Goal: Transaction & Acquisition: Purchase product/service

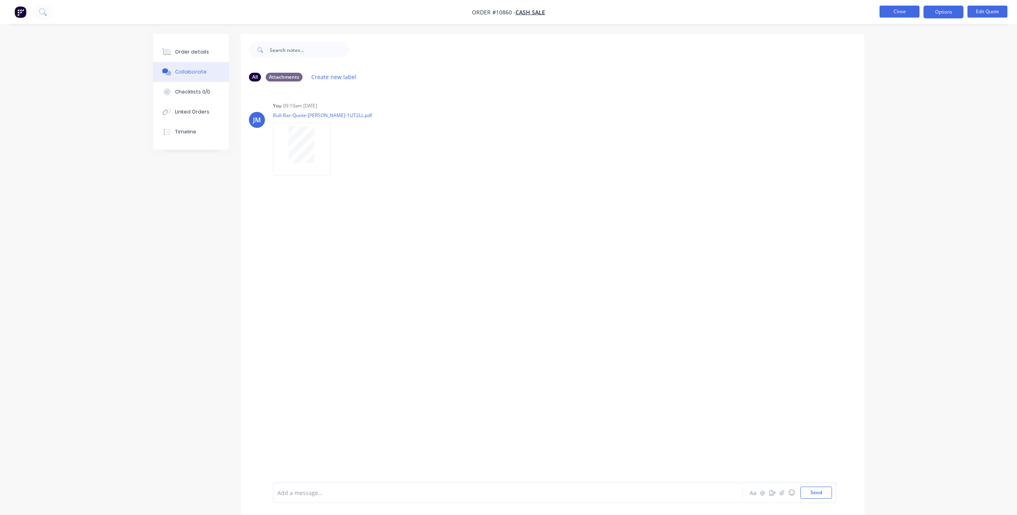
click at [909, 10] on button "Close" at bounding box center [900, 12] width 40 height 12
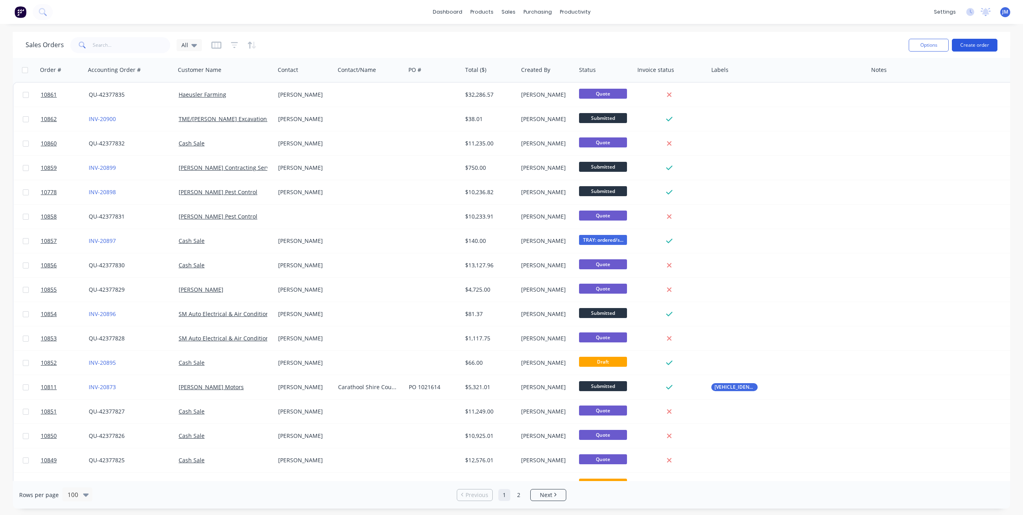
click at [976, 44] on button "Create order" at bounding box center [975, 45] width 46 height 13
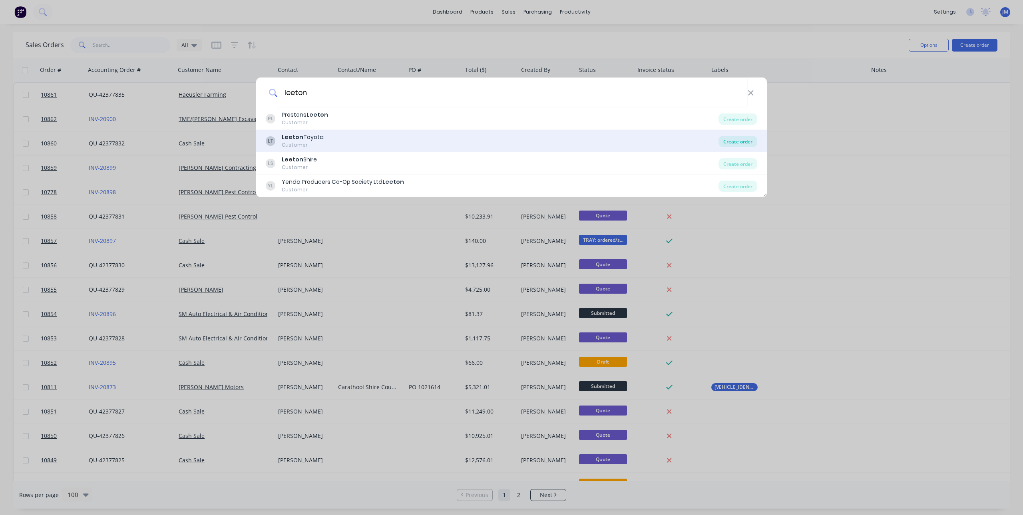
type input "leeton"
click at [740, 139] on div "Create order" at bounding box center [738, 141] width 39 height 11
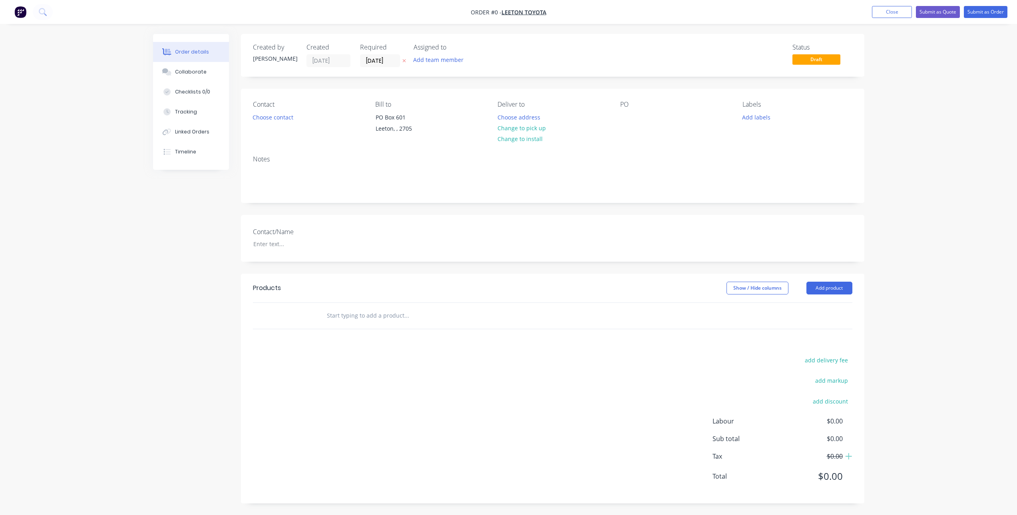
click at [336, 311] on input "text" at bounding box center [407, 316] width 160 height 16
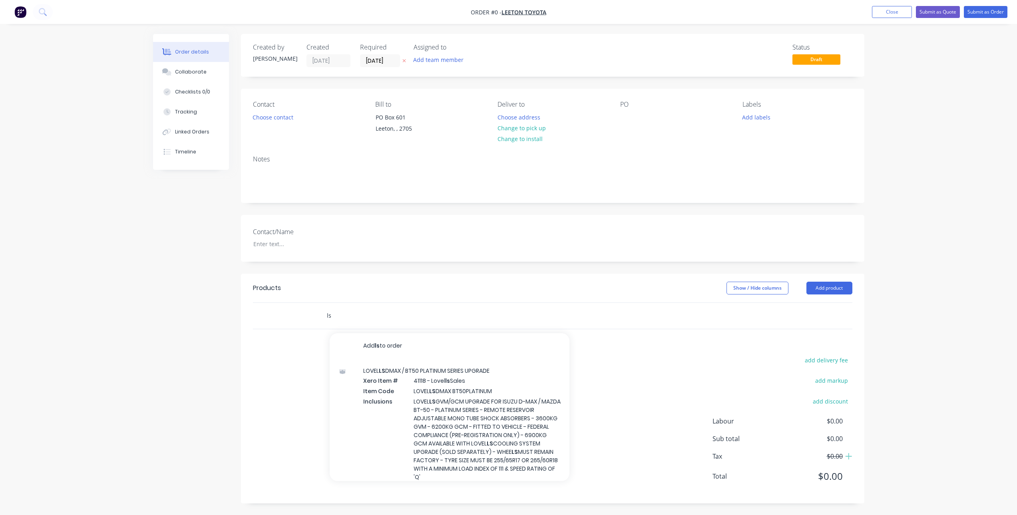
type input "l"
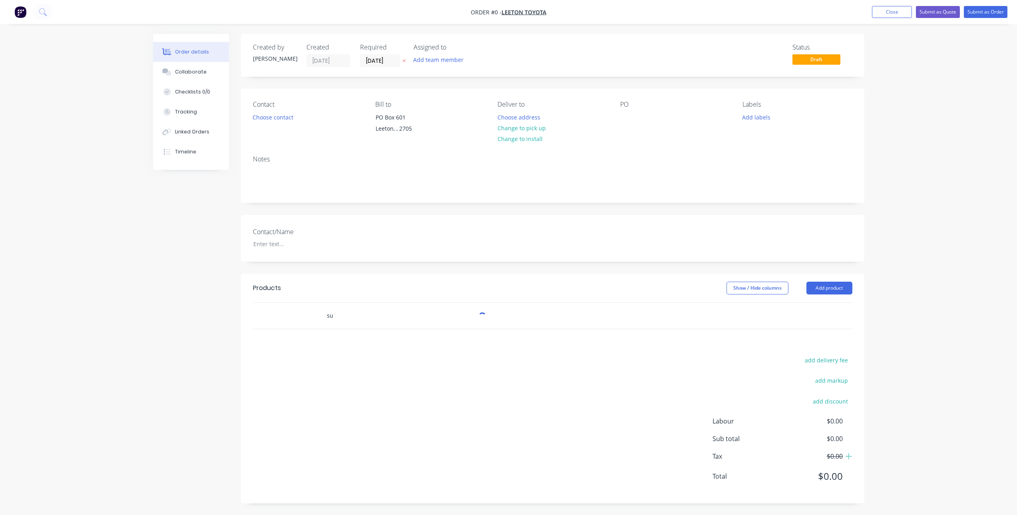
type input "s"
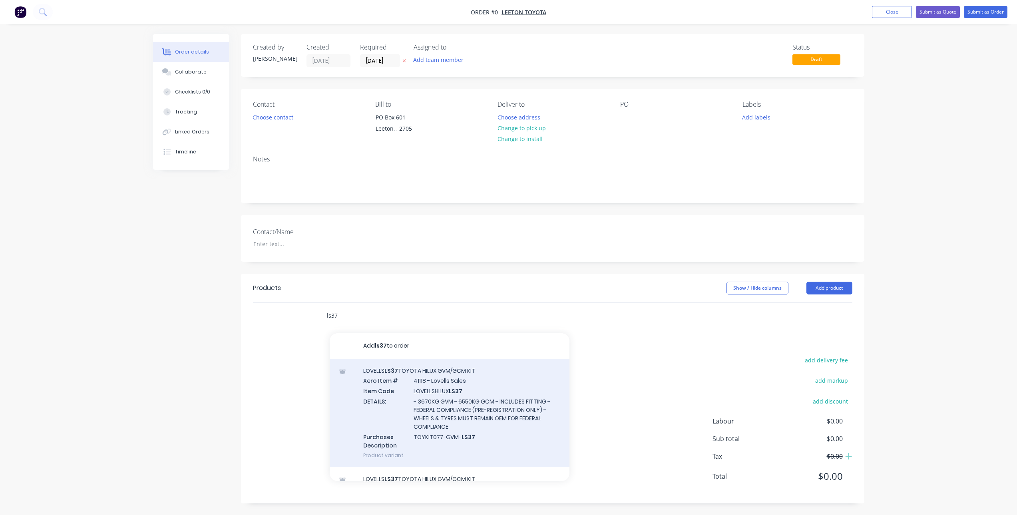
scroll to position [19, 0]
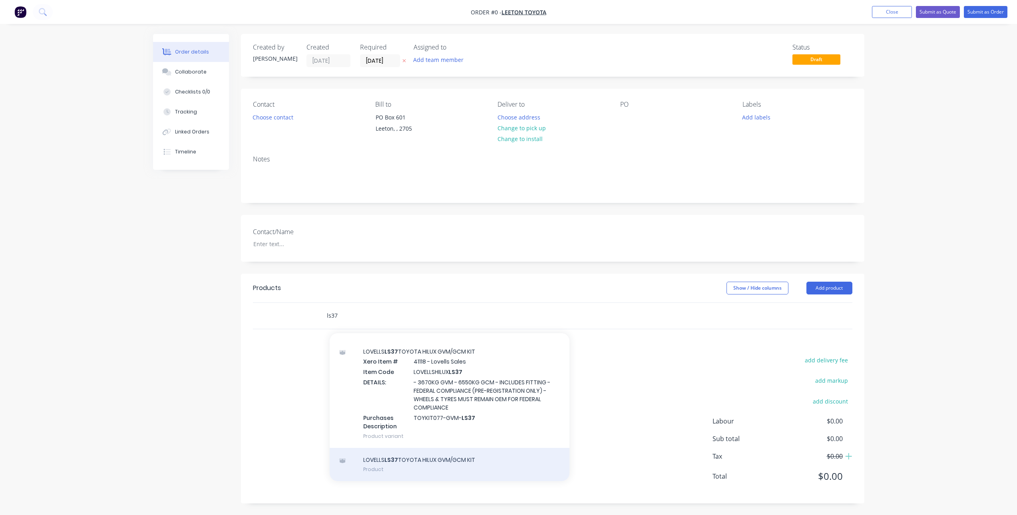
type input "ls37"
click at [414, 464] on div "LOVELLS LS37 TOYOTA HILUX GVM/GCM KIT Product" at bounding box center [450, 465] width 240 height 34
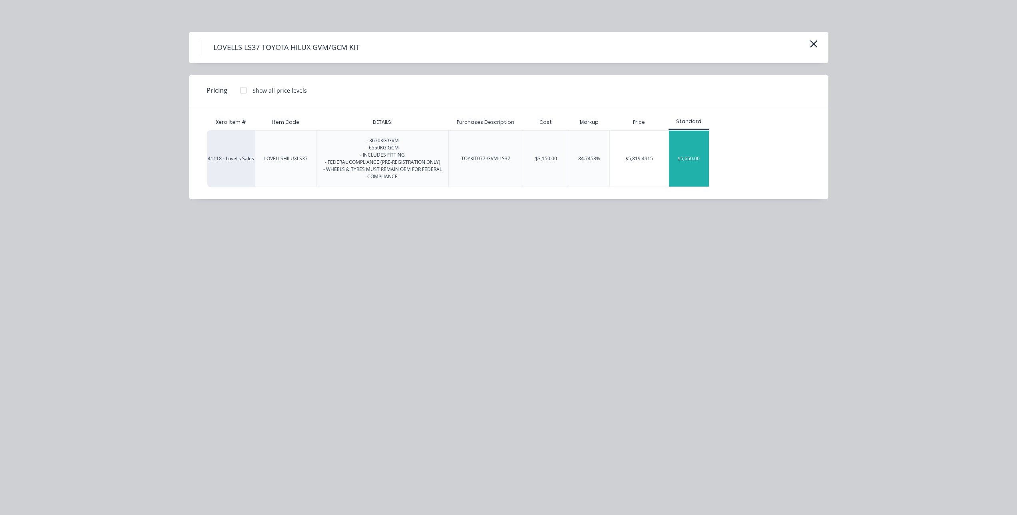
click at [687, 149] on div "$5,650.00" at bounding box center [689, 159] width 40 height 56
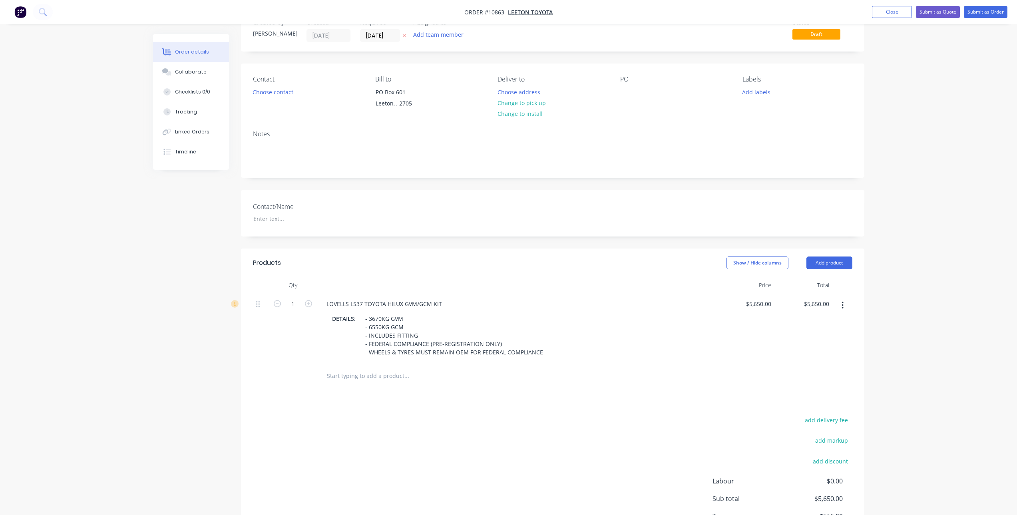
scroll to position [80, 0]
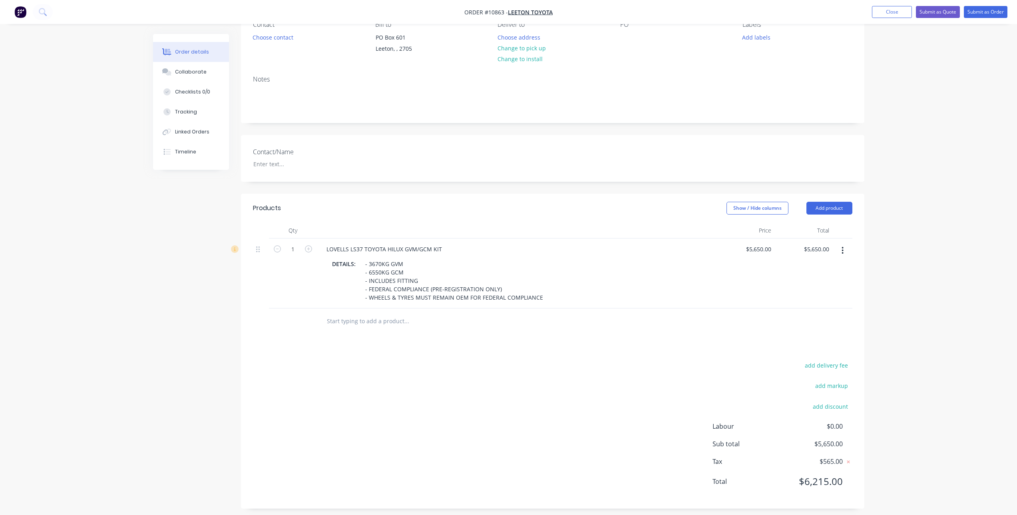
click at [339, 324] on input "text" at bounding box center [407, 321] width 160 height 16
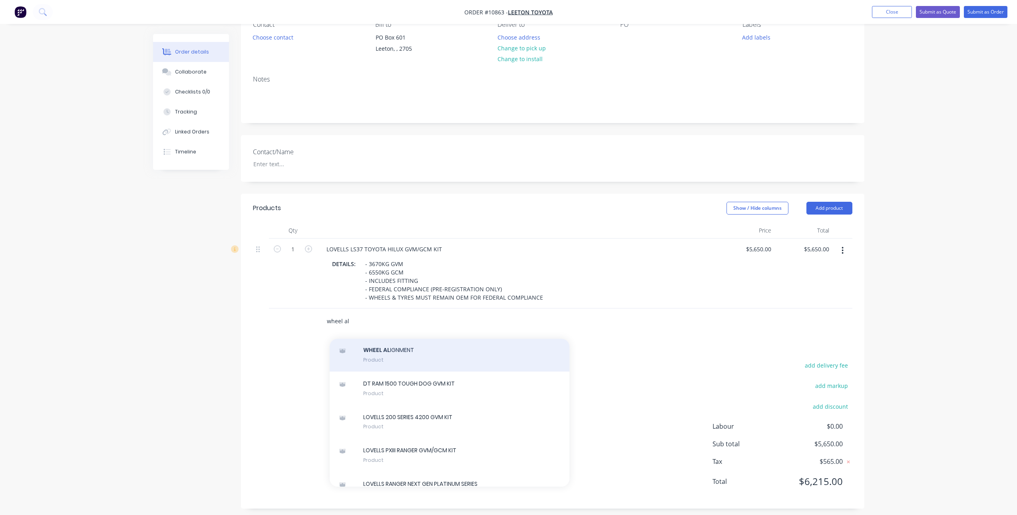
type input "wheel al"
click at [425, 372] on div "WHEEL AL IGNMENT Product" at bounding box center [450, 355] width 240 height 34
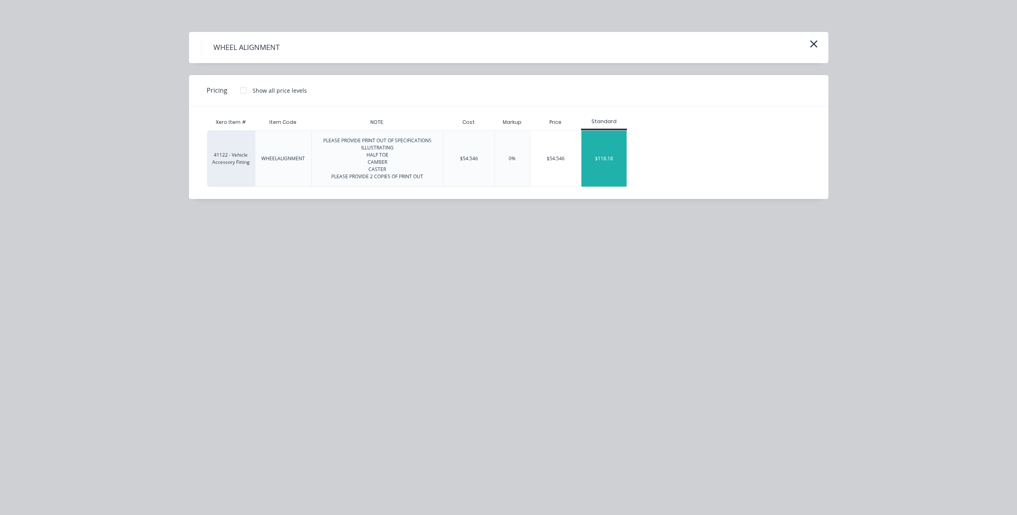
click at [591, 157] on div "$118.18" at bounding box center [604, 159] width 45 height 56
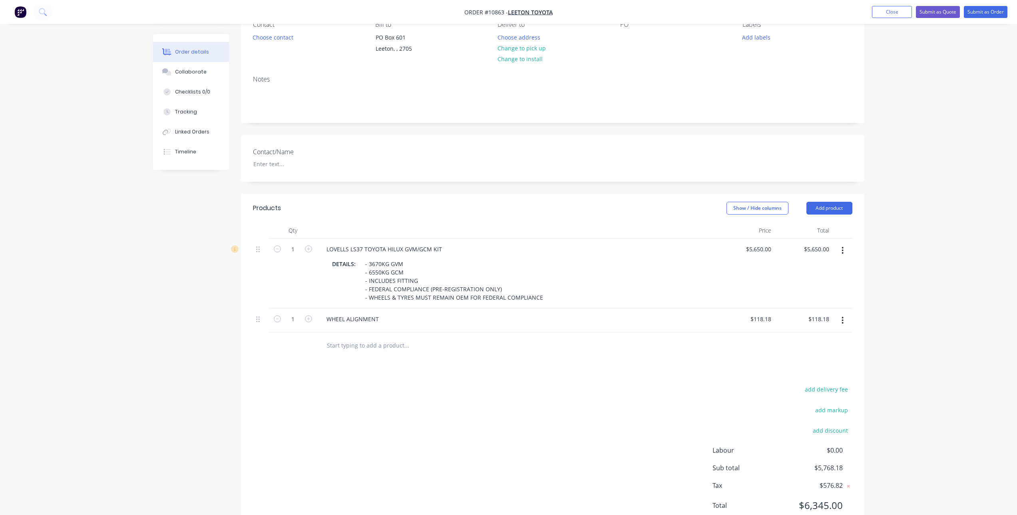
click at [337, 347] on input "text" at bounding box center [407, 345] width 160 height 16
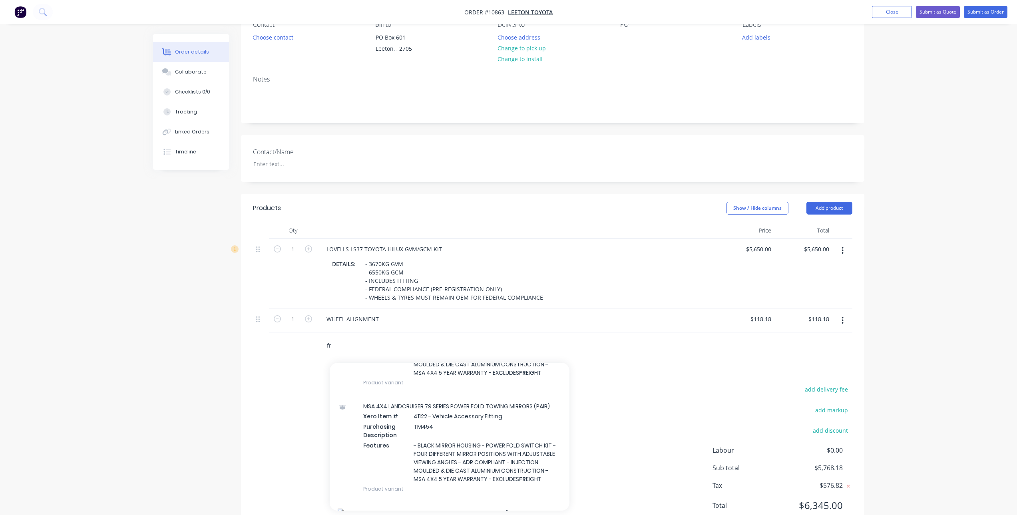
type input "f"
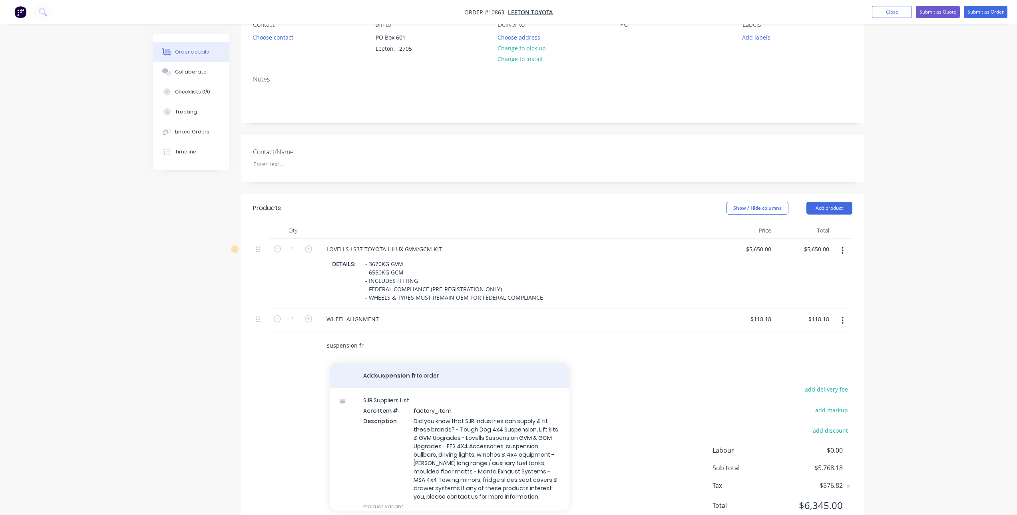
scroll to position [160, 0]
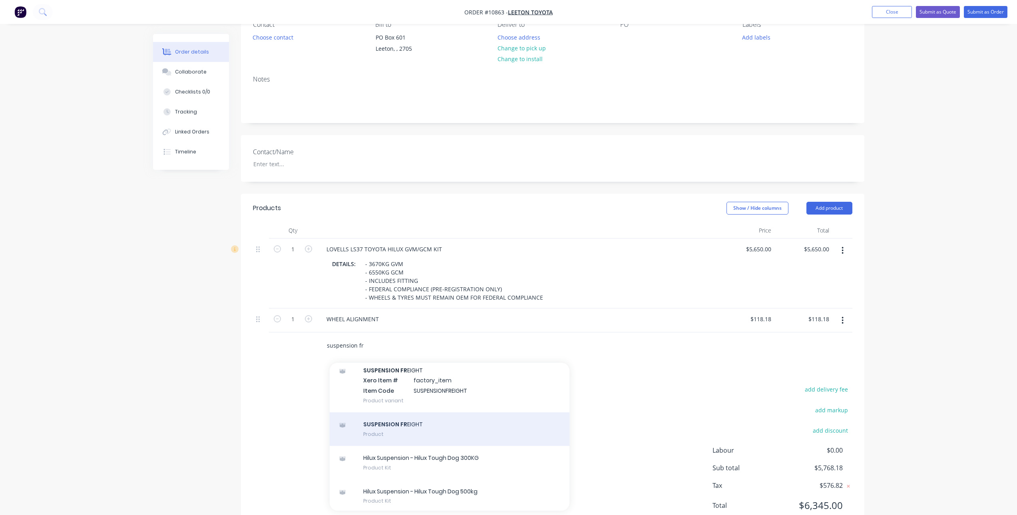
type input "suspension fr"
click at [430, 422] on div "SUSPENSION FR EIGHT Product" at bounding box center [450, 430] width 240 height 34
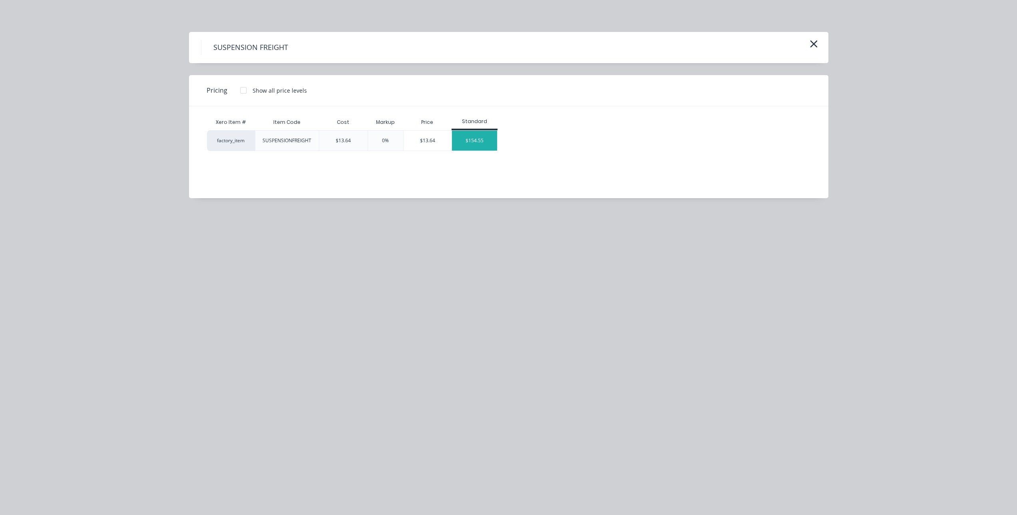
click at [481, 137] on div "$154.55" at bounding box center [474, 141] width 45 height 20
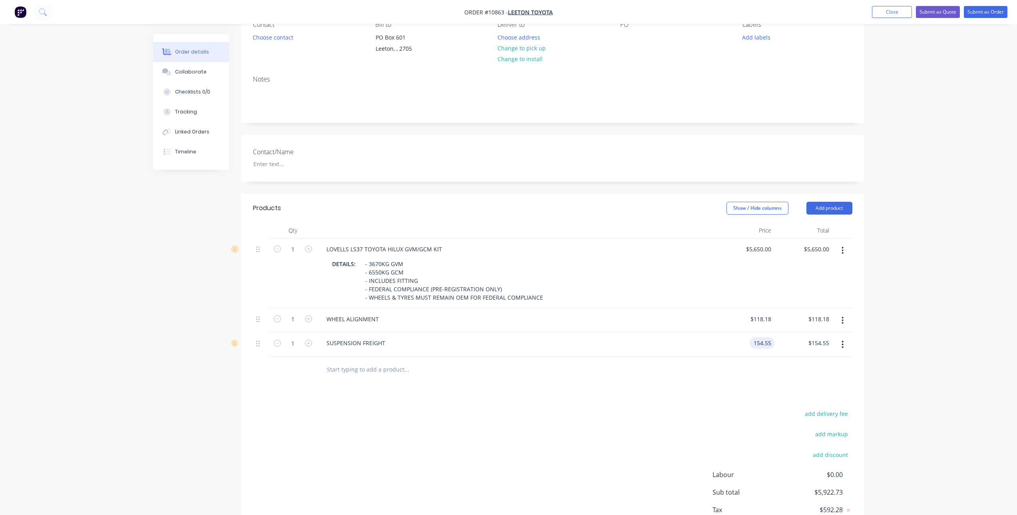
click at [760, 345] on input "154.55" at bounding box center [764, 343] width 22 height 12
type input "$180.00"
click at [728, 377] on div at bounding box center [553, 370] width 600 height 26
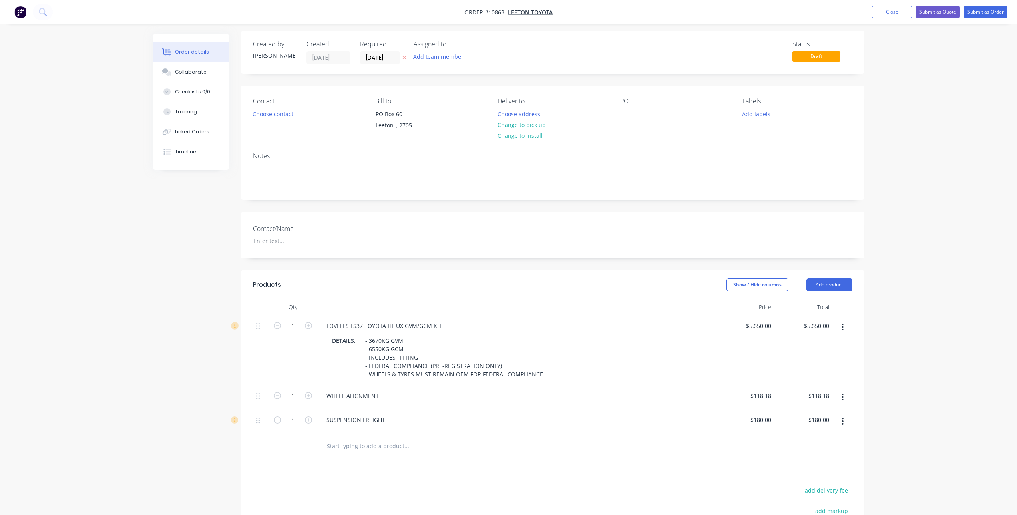
scroll to position [0, 0]
click at [273, 117] on button "Choose contact" at bounding box center [272, 117] width 49 height 11
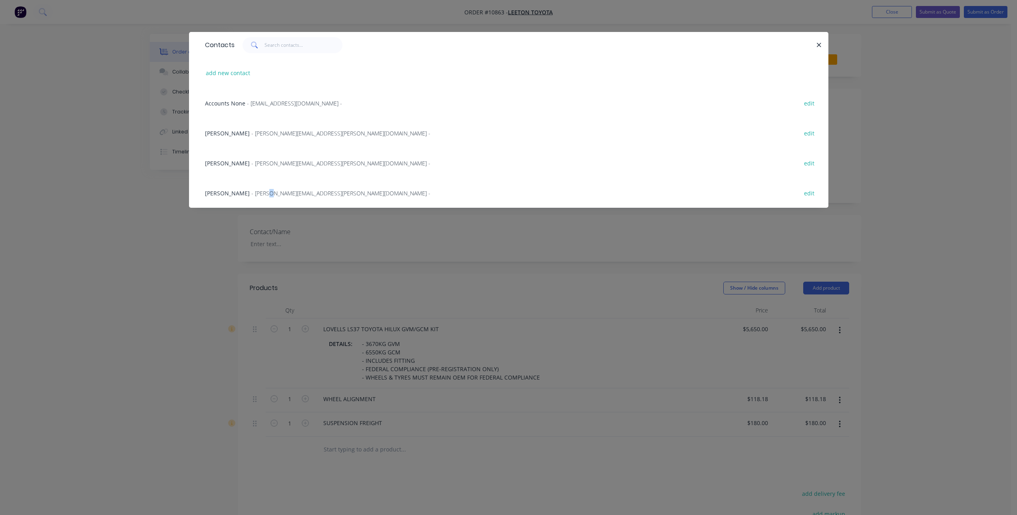
click at [255, 190] on span "- [PERSON_NAME][EMAIL_ADDRESS][PERSON_NAME][DOMAIN_NAME] -" at bounding box center [340, 193] width 179 height 8
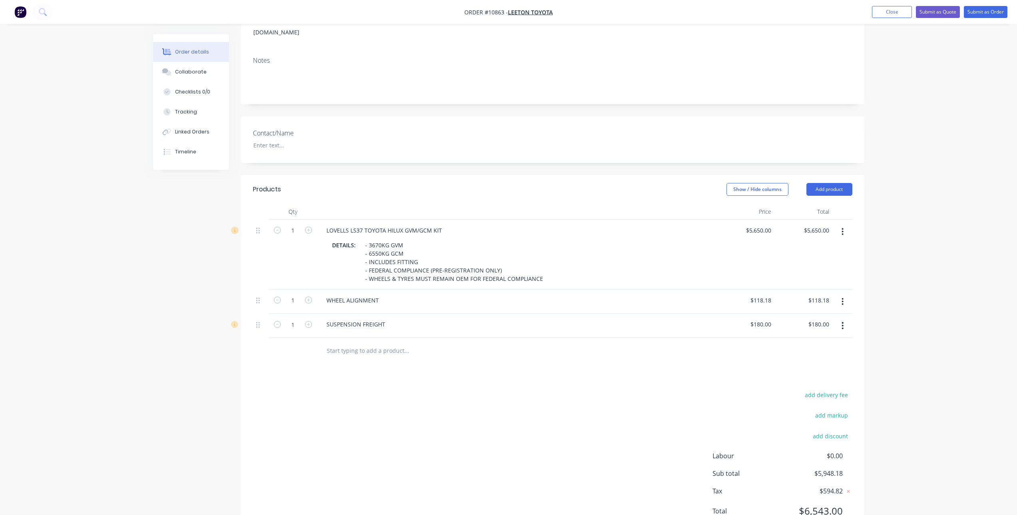
scroll to position [134, 0]
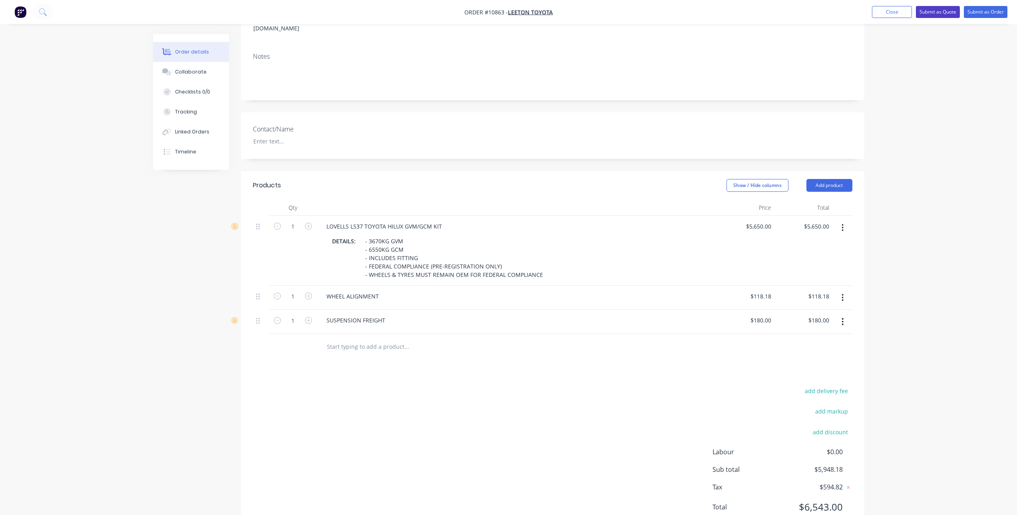
click at [943, 15] on button "Submit as Quote" at bounding box center [938, 12] width 44 height 12
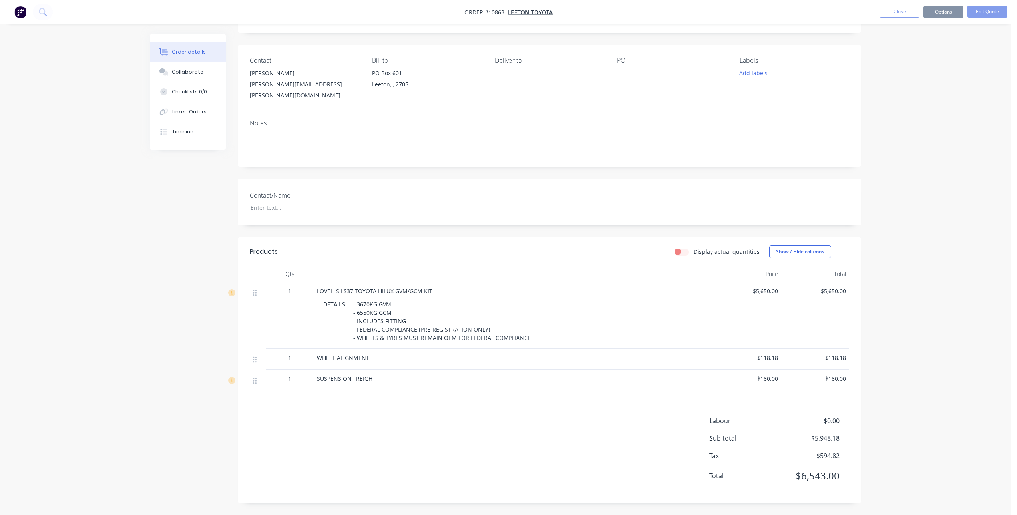
scroll to position [0, 0]
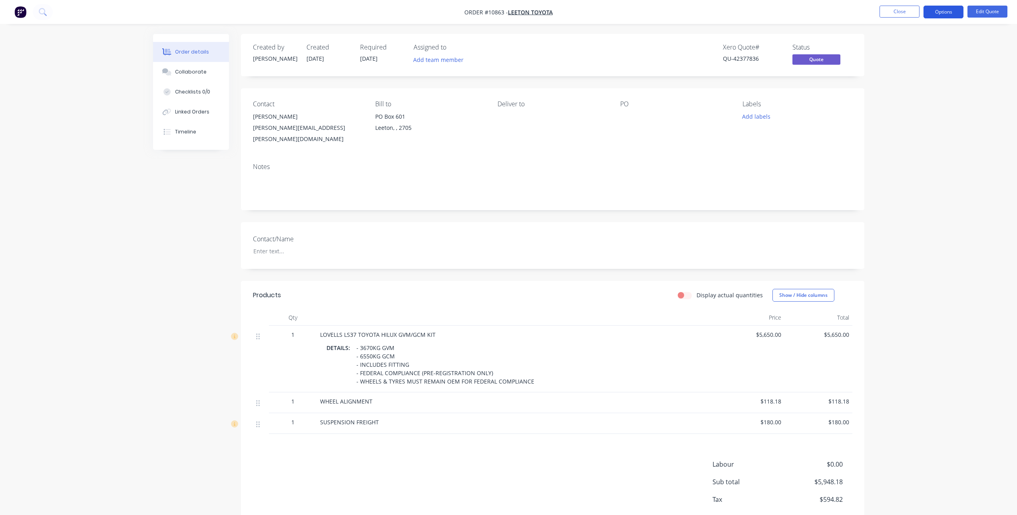
click at [938, 10] on button "Options" at bounding box center [944, 12] width 40 height 13
click at [903, 50] on div "Quote" at bounding box center [920, 49] width 74 height 12
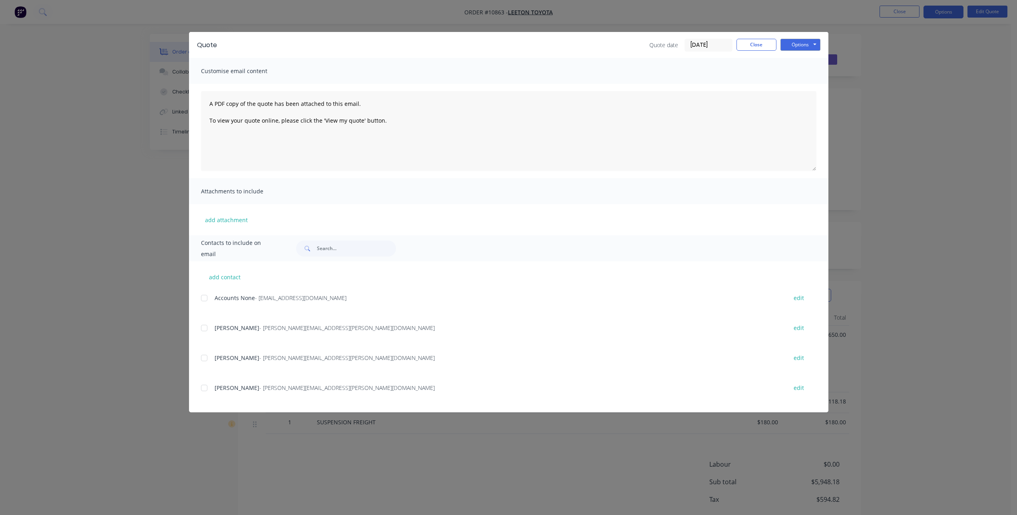
click at [203, 388] on div at bounding box center [204, 388] width 16 height 16
click at [798, 44] on button "Options" at bounding box center [801, 45] width 40 height 12
click at [800, 88] on button "Email" at bounding box center [806, 85] width 51 height 13
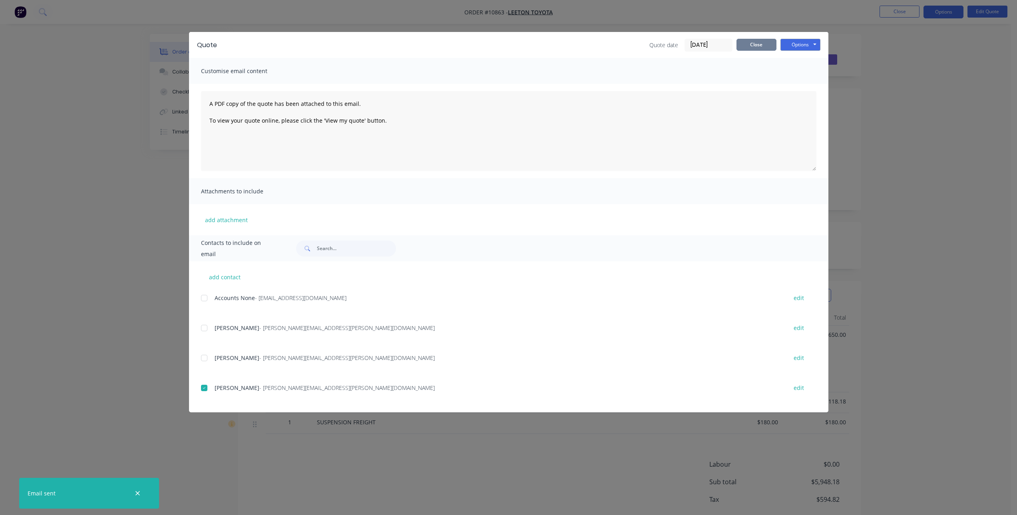
click at [748, 48] on button "Close" at bounding box center [757, 45] width 40 height 12
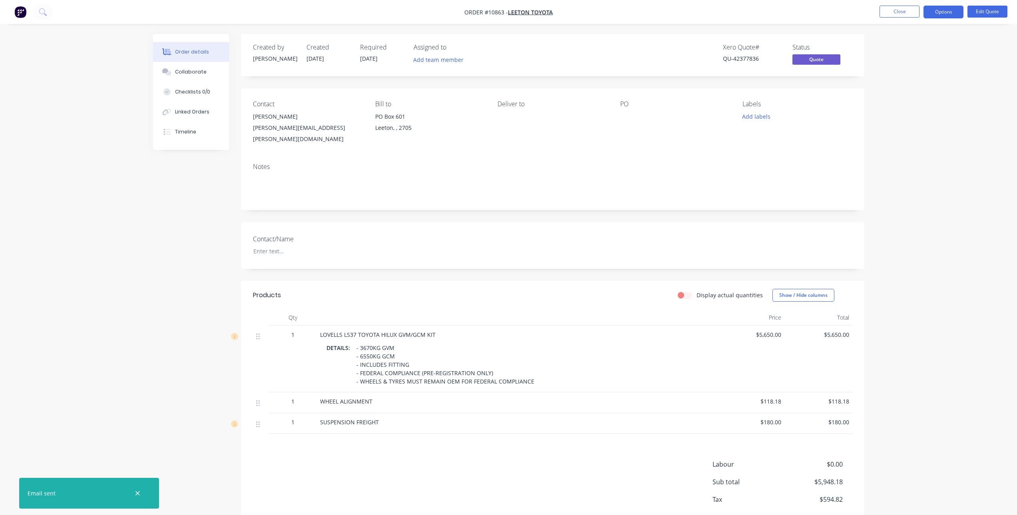
scroll to position [36, 0]
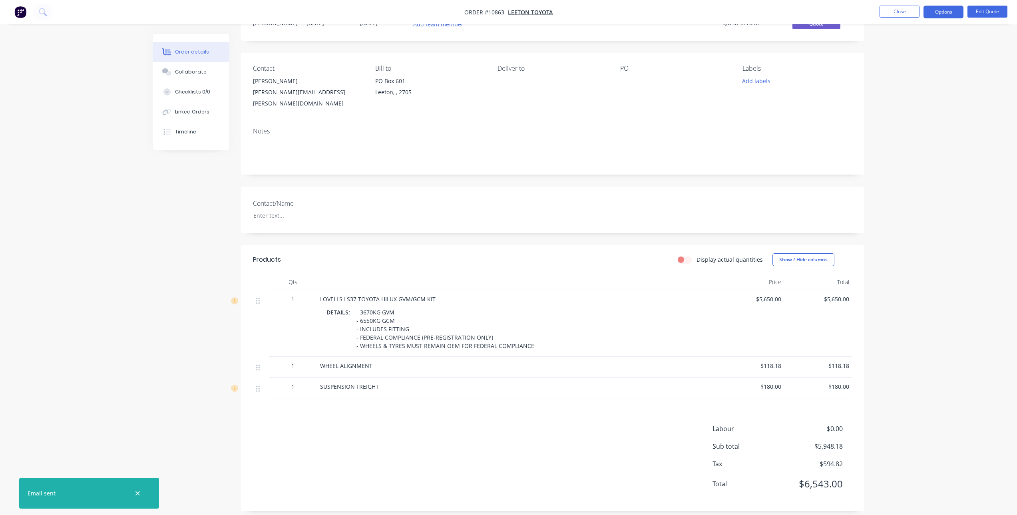
click at [632, 295] on div "LOVELLS LS37 TOYOTA HILUX GVM/GCM KIT" at bounding box center [516, 299] width 393 height 8
click at [984, 13] on button "Edit Quote" at bounding box center [988, 12] width 40 height 12
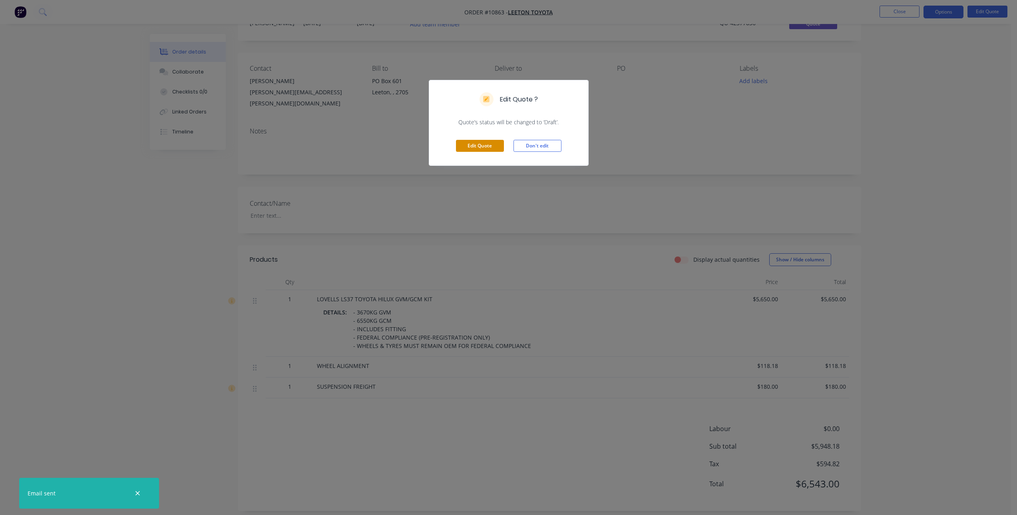
click at [487, 148] on button "Edit Quote" at bounding box center [480, 146] width 48 height 12
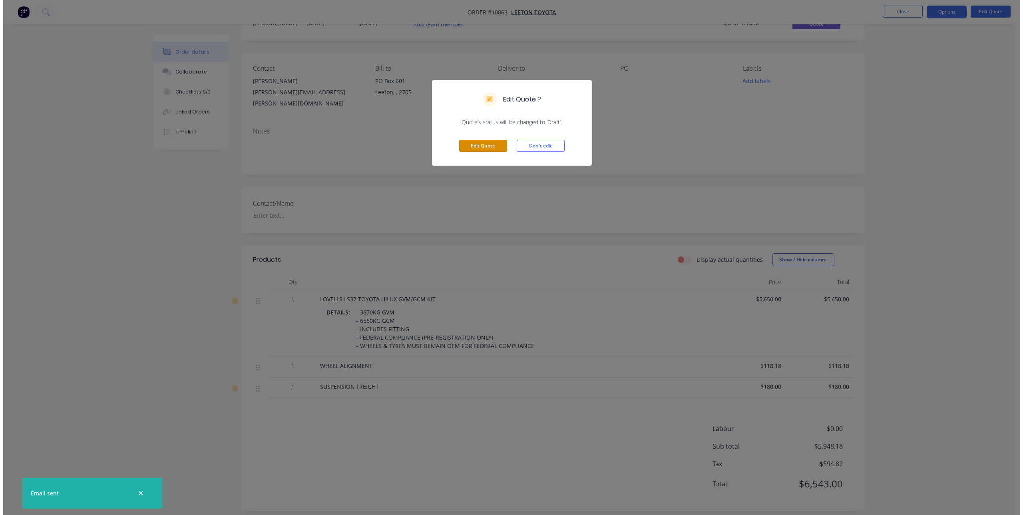
scroll to position [0, 0]
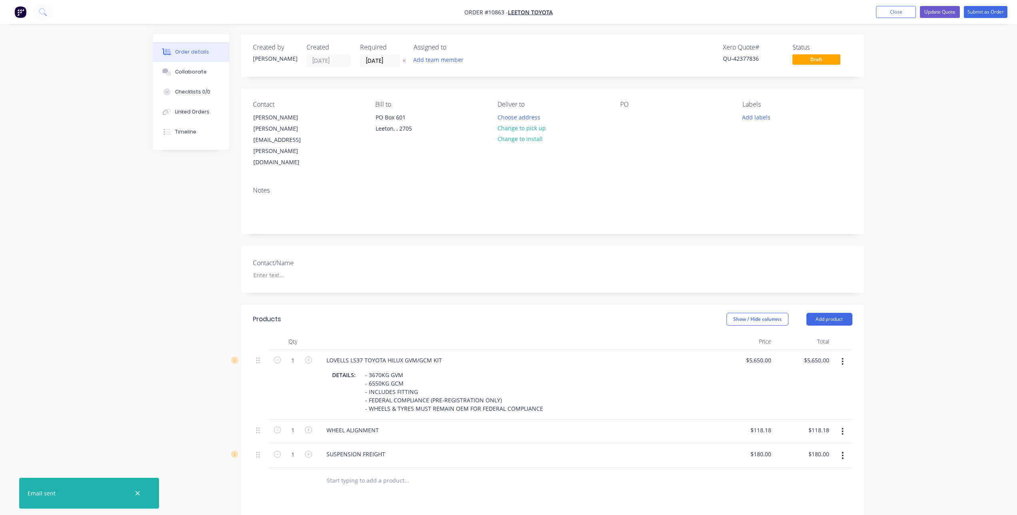
click at [841, 355] on button "button" at bounding box center [843, 362] width 19 height 14
click at [801, 377] on div "Edit" at bounding box center [815, 383] width 62 height 12
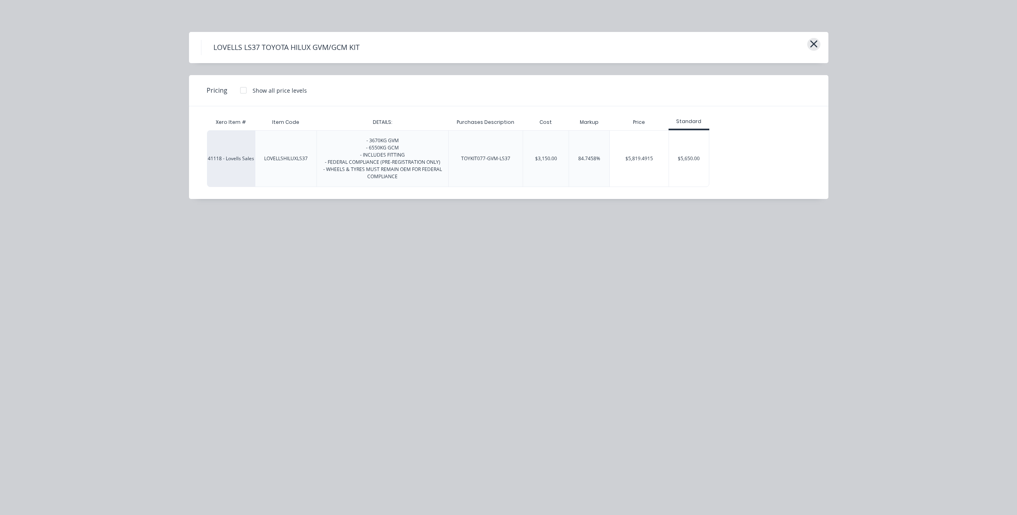
click at [819, 43] on button "button" at bounding box center [814, 44] width 13 height 13
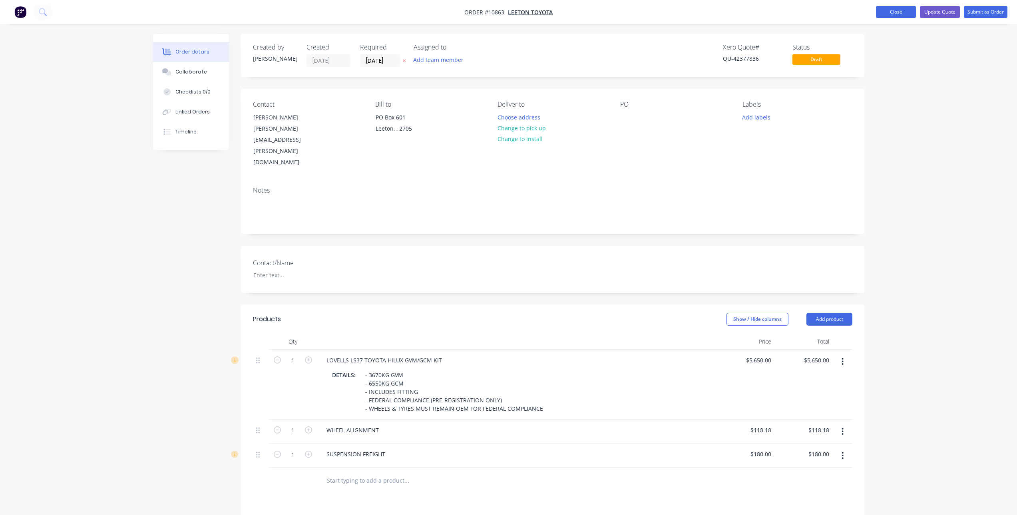
click at [896, 14] on button "Close" at bounding box center [896, 12] width 40 height 12
